Goal: Task Accomplishment & Management: Use online tool/utility

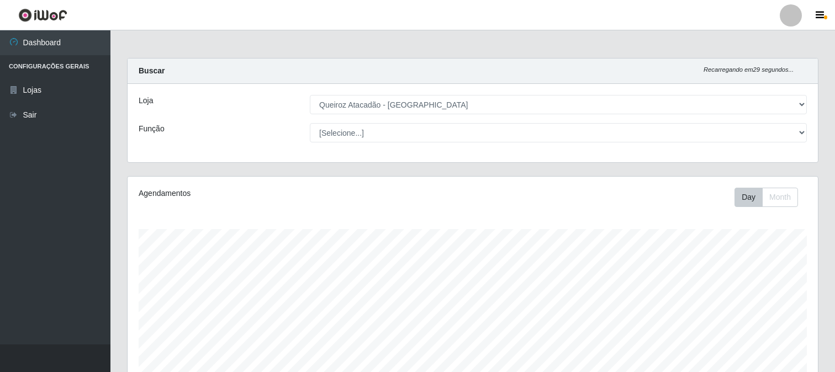
select select "464"
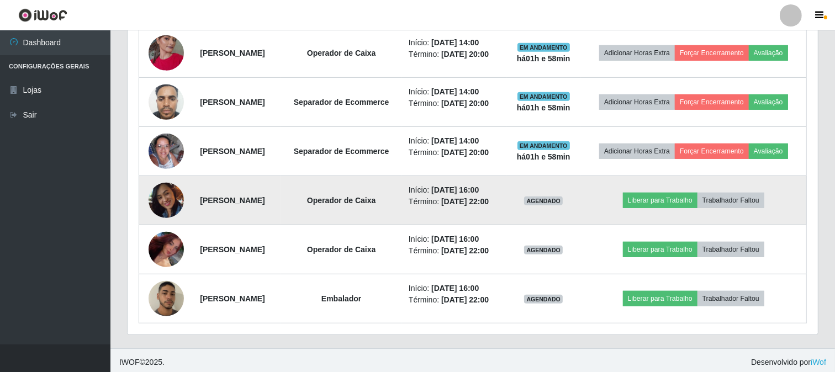
scroll to position [509, 0]
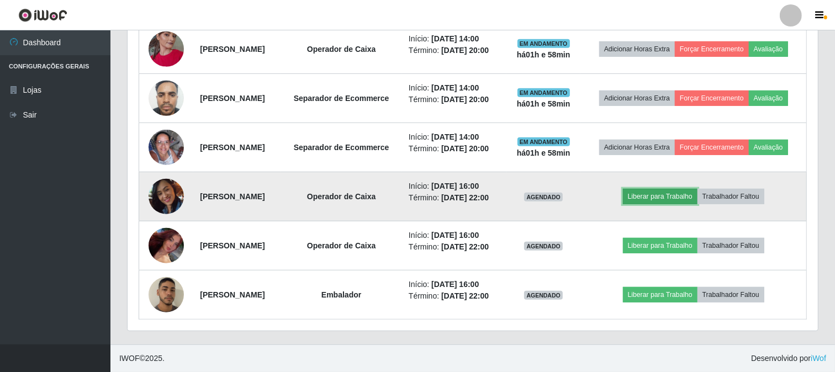
click at [682, 194] on button "Liberar para Trabalho" at bounding box center [660, 196] width 75 height 15
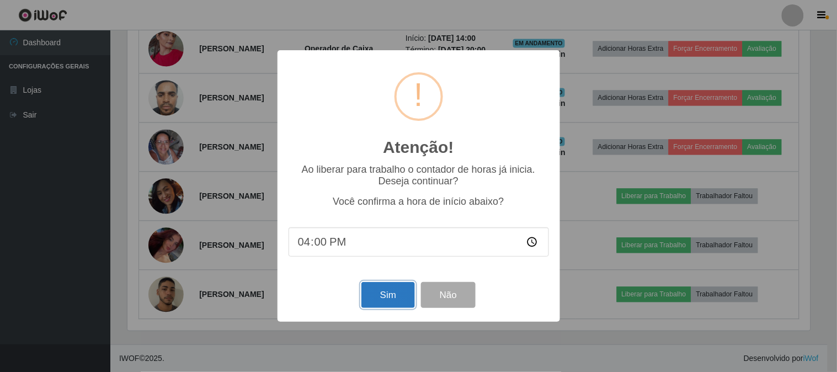
click at [400, 296] on button "Sim" at bounding box center [389, 295] width 54 height 26
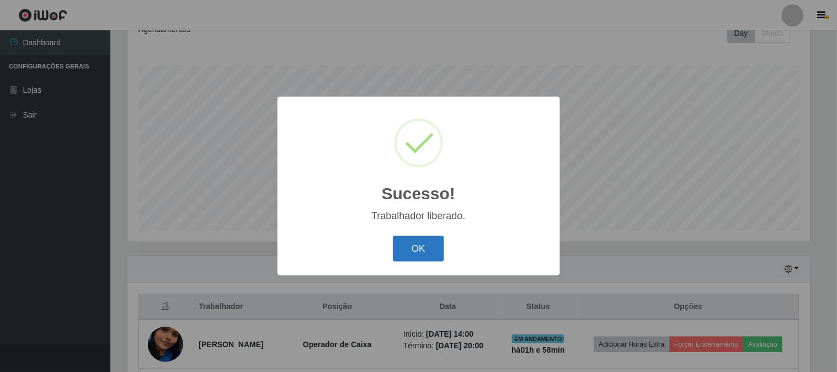
click at [405, 245] on button "OK" at bounding box center [418, 249] width 51 height 26
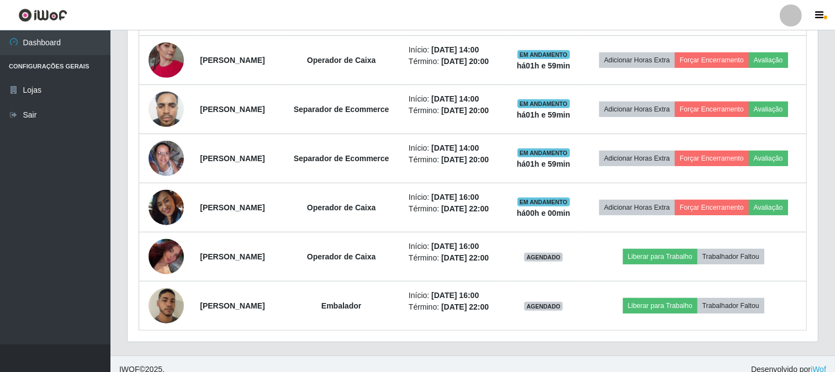
scroll to position [509, 0]
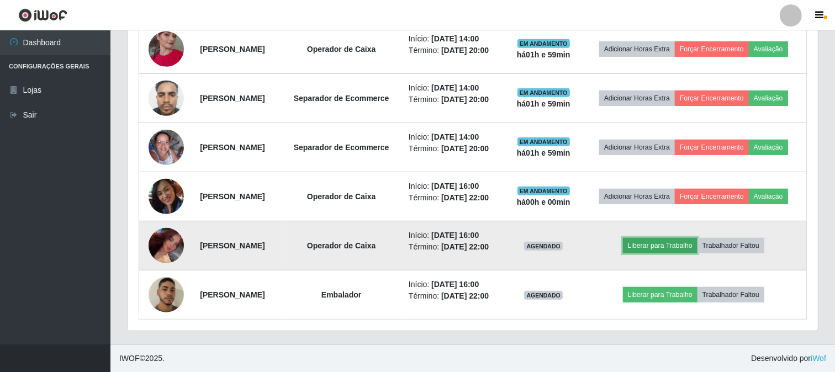
click at [686, 242] on button "Liberar para Trabalho" at bounding box center [660, 245] width 75 height 15
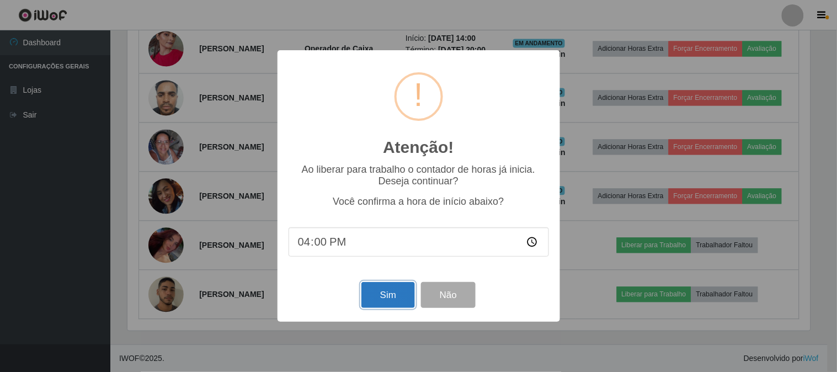
click at [399, 295] on button "Sim" at bounding box center [389, 295] width 54 height 26
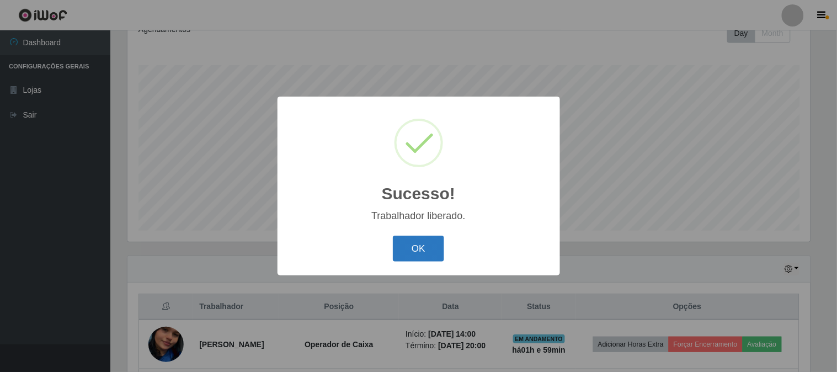
click at [418, 254] on button "OK" at bounding box center [418, 249] width 51 height 26
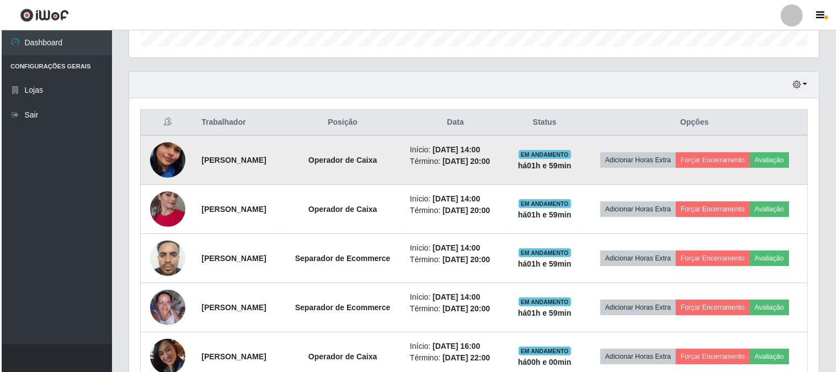
scroll to position [509, 0]
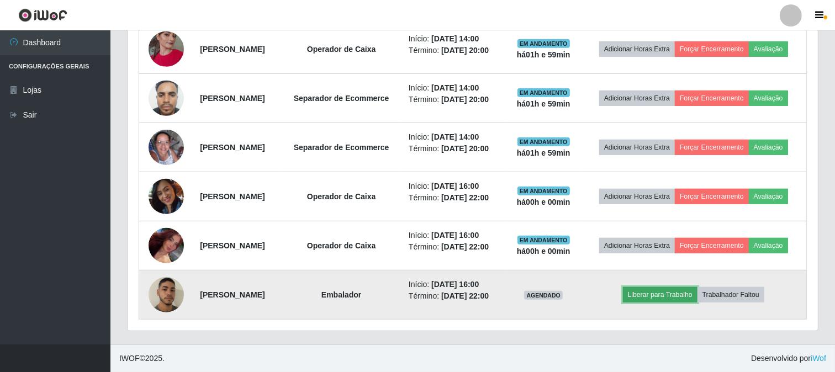
click at [659, 291] on button "Liberar para Trabalho" at bounding box center [660, 294] width 75 height 15
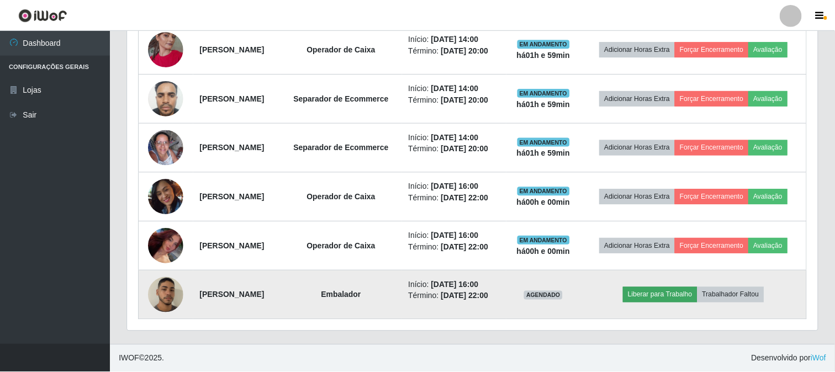
scroll to position [229, 683]
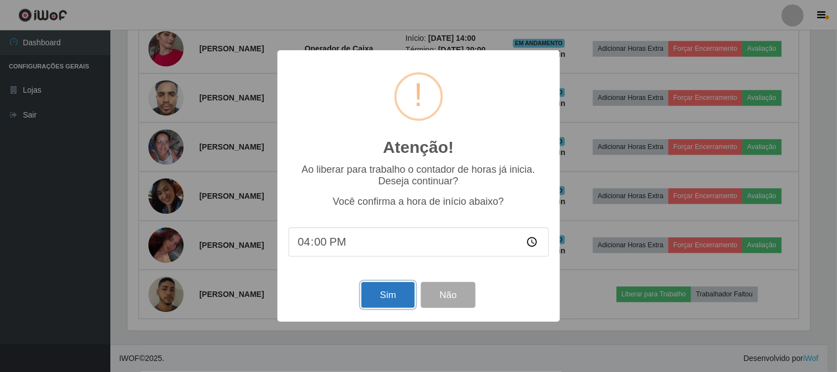
click at [393, 303] on button "Sim" at bounding box center [389, 295] width 54 height 26
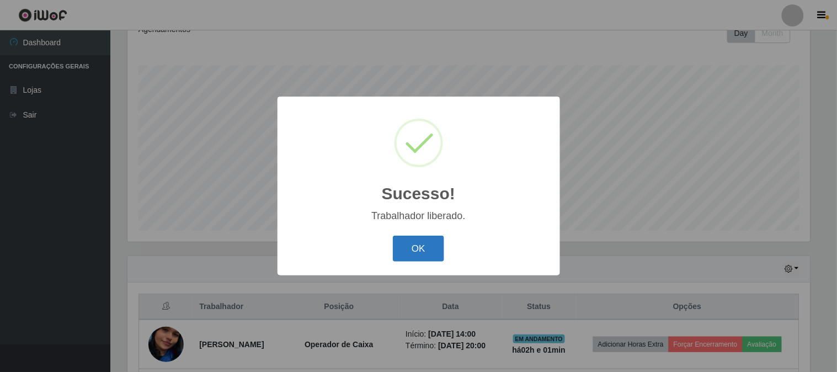
click at [433, 244] on button "OK" at bounding box center [418, 249] width 51 height 26
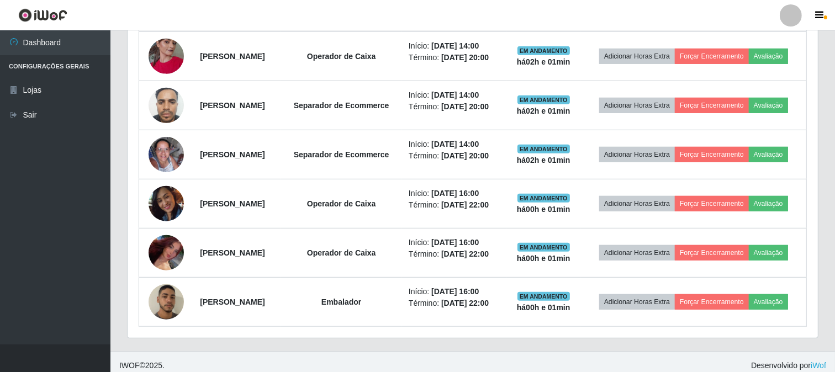
scroll to position [509, 0]
